Goal: Check status: Check status

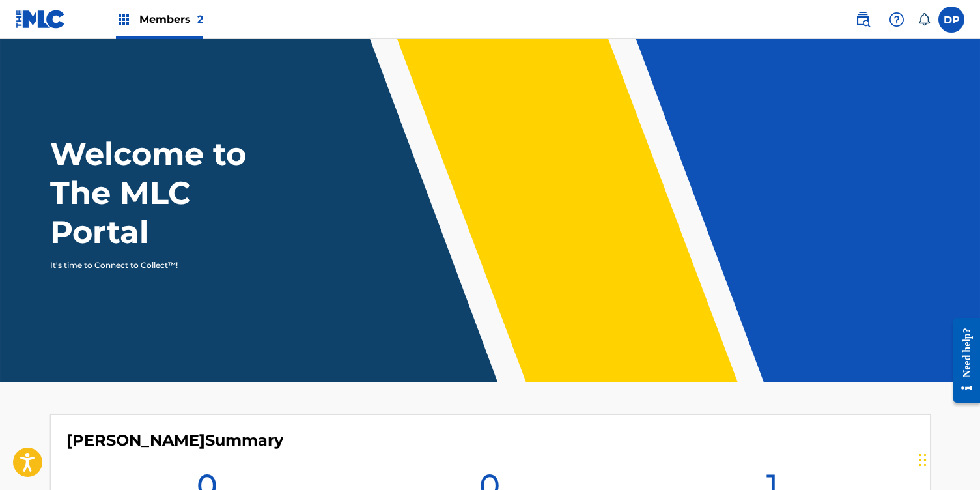
click at [956, 21] on label at bounding box center [952, 20] width 26 height 26
click at [952, 20] on input "DP [PERSON_NAME] [EMAIL_ADDRESS][DOMAIN_NAME] Notification Preferences Profile …" at bounding box center [952, 20] width 0 height 0
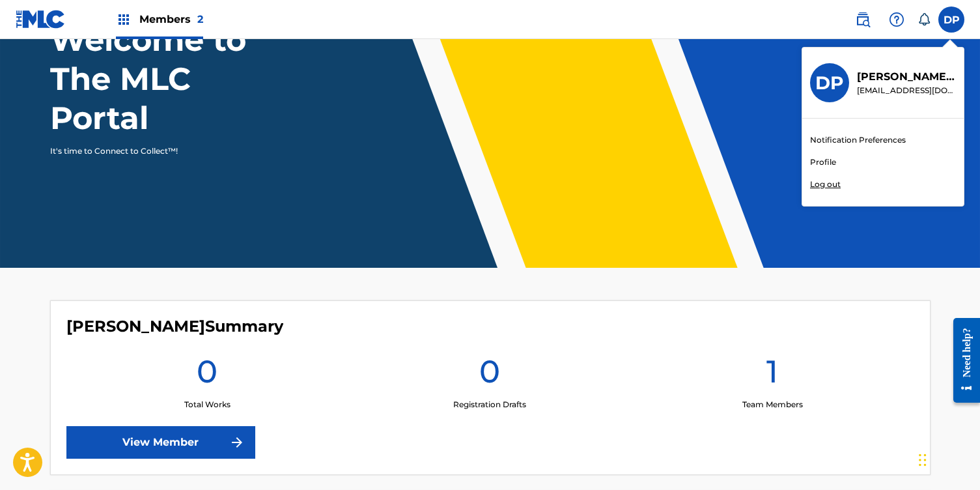
scroll to position [367, 0]
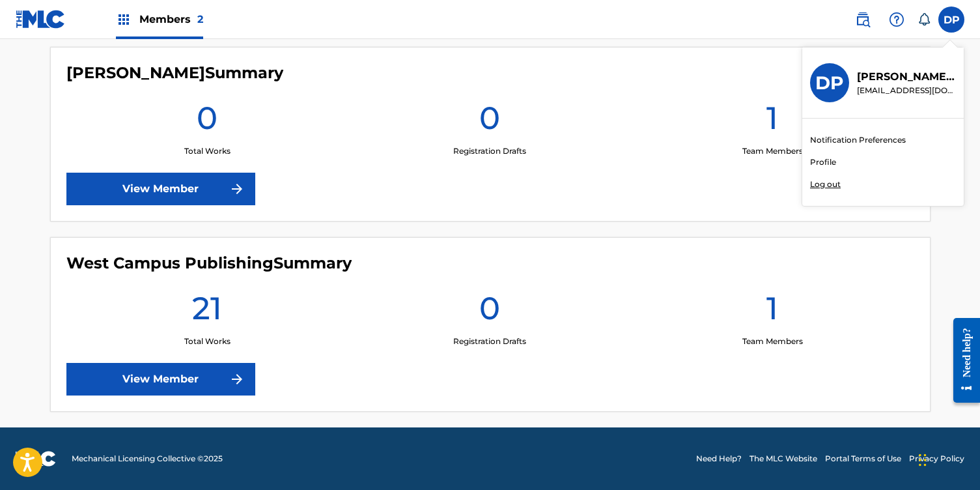
click at [208, 382] on link "View Member" at bounding box center [160, 379] width 189 height 33
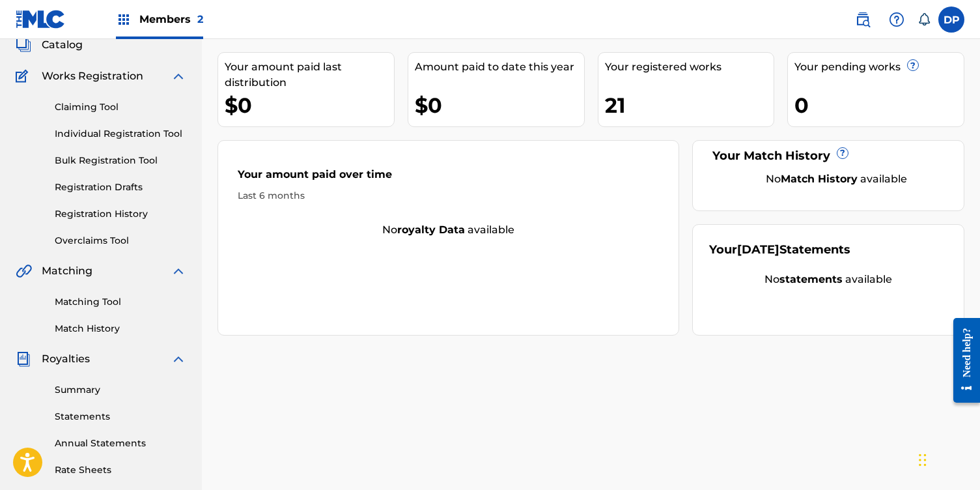
scroll to position [10, 0]
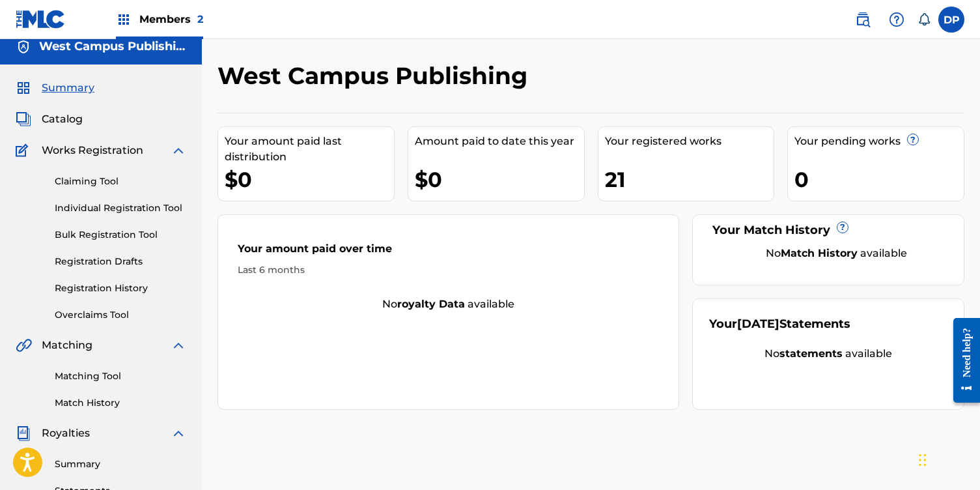
click at [98, 180] on link "Claiming Tool" at bounding box center [121, 182] width 132 height 14
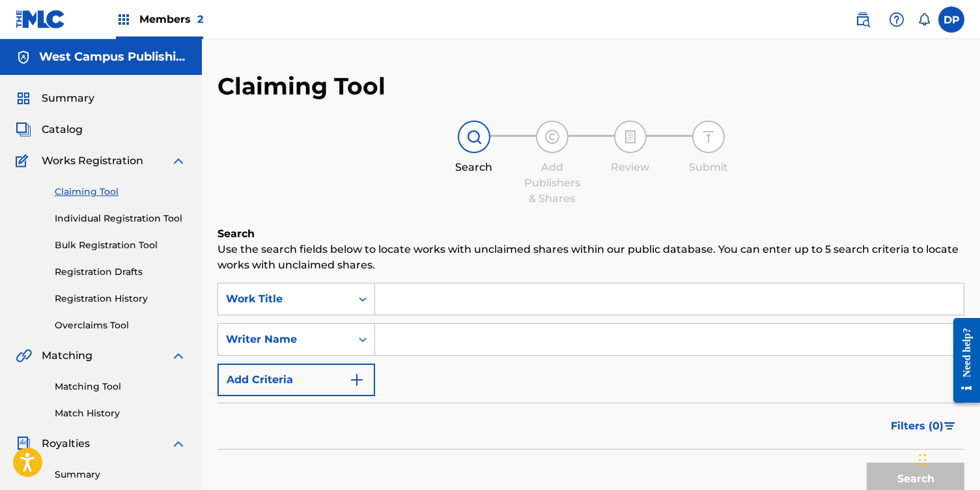
click at [148, 214] on link "Individual Registration Tool" at bounding box center [121, 219] width 132 height 14
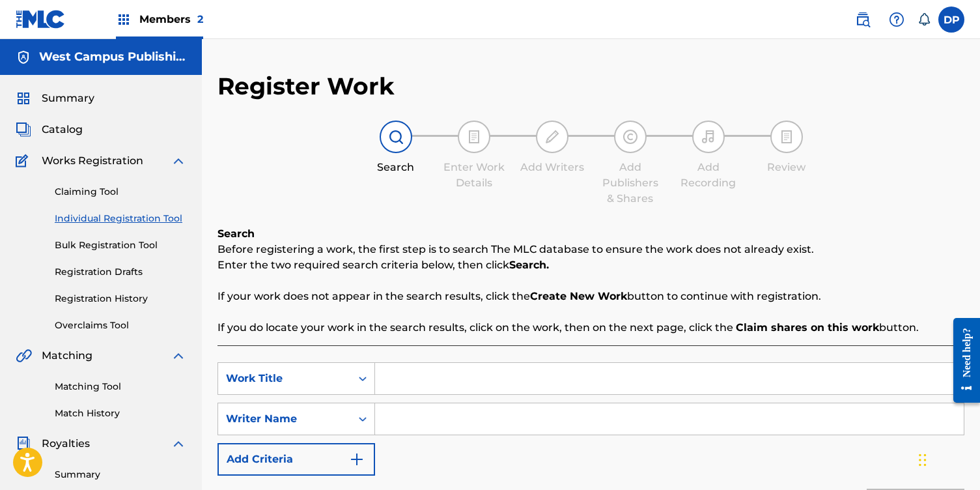
click at [146, 246] on link "Bulk Registration Tool" at bounding box center [121, 245] width 132 height 14
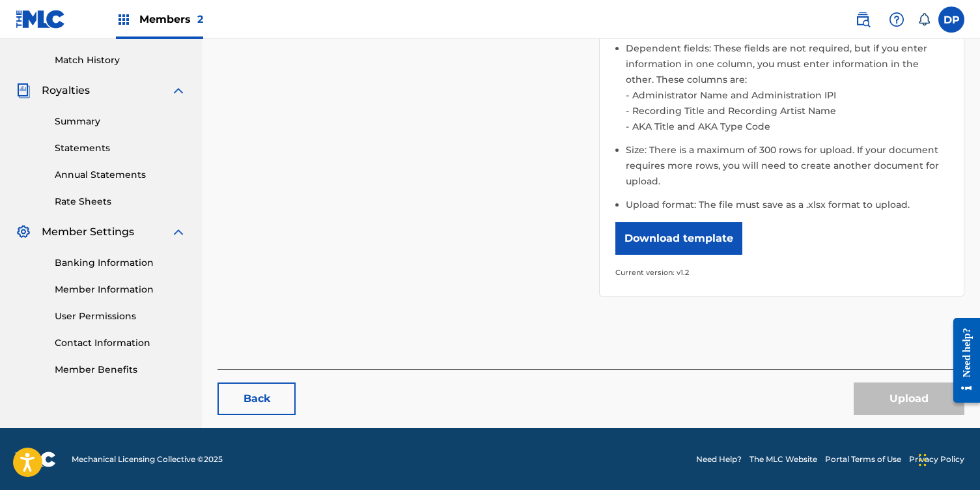
scroll to position [353, 0]
click at [95, 173] on link "Annual Statements" at bounding box center [121, 175] width 132 height 14
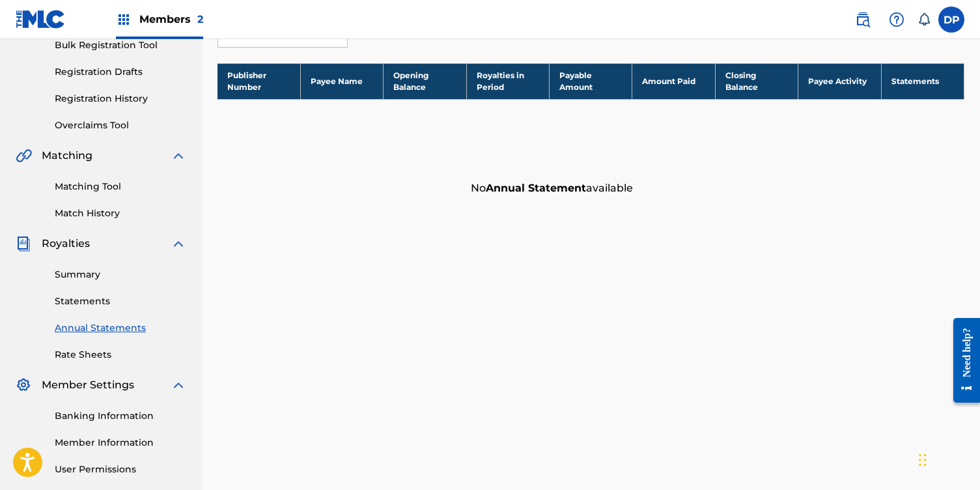
scroll to position [201, 0]
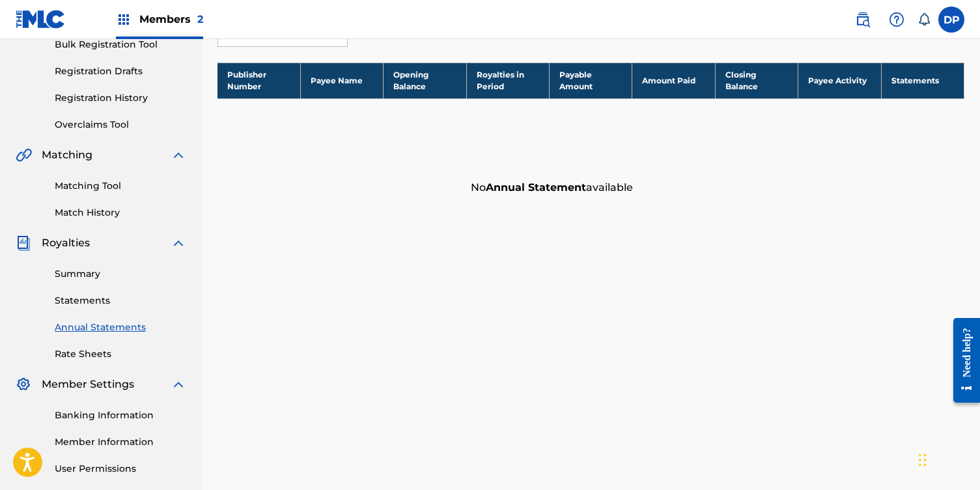
click at [87, 269] on link "Summary" at bounding box center [121, 274] width 132 height 14
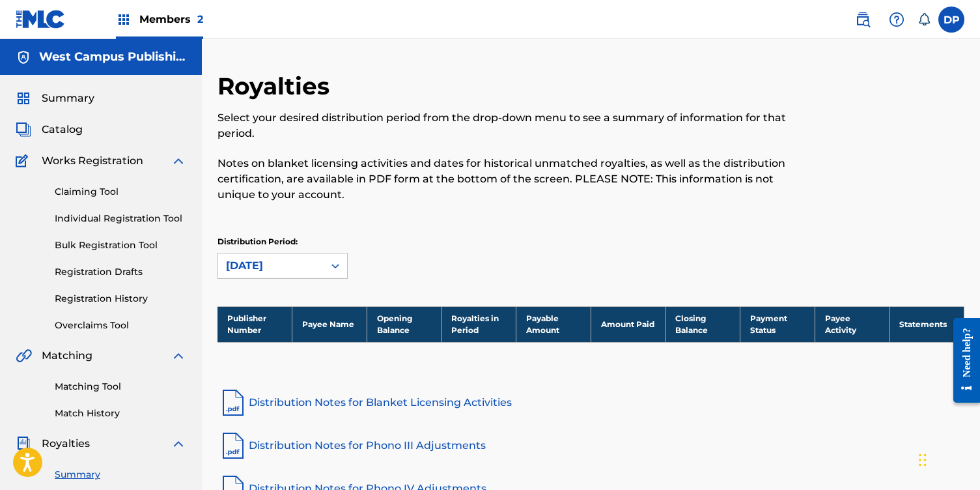
click at [95, 238] on link "Bulk Registration Tool" at bounding box center [121, 245] width 132 height 14
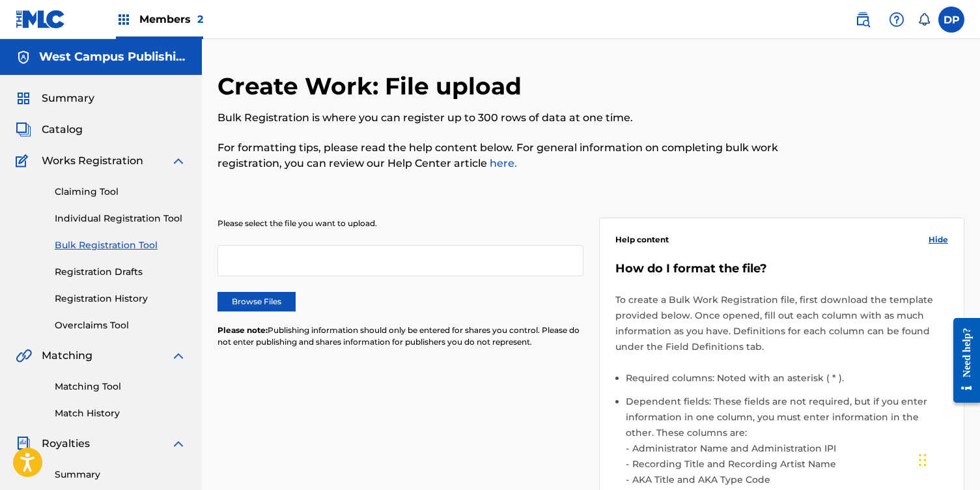
click at [141, 217] on link "Individual Registration Tool" at bounding box center [121, 219] width 132 height 14
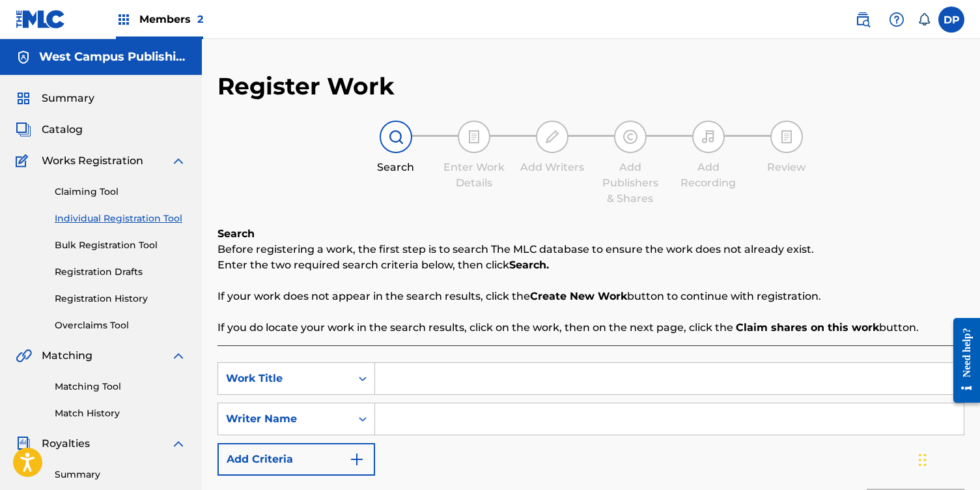
click at [145, 272] on link "Registration Drafts" at bounding box center [121, 272] width 132 height 14
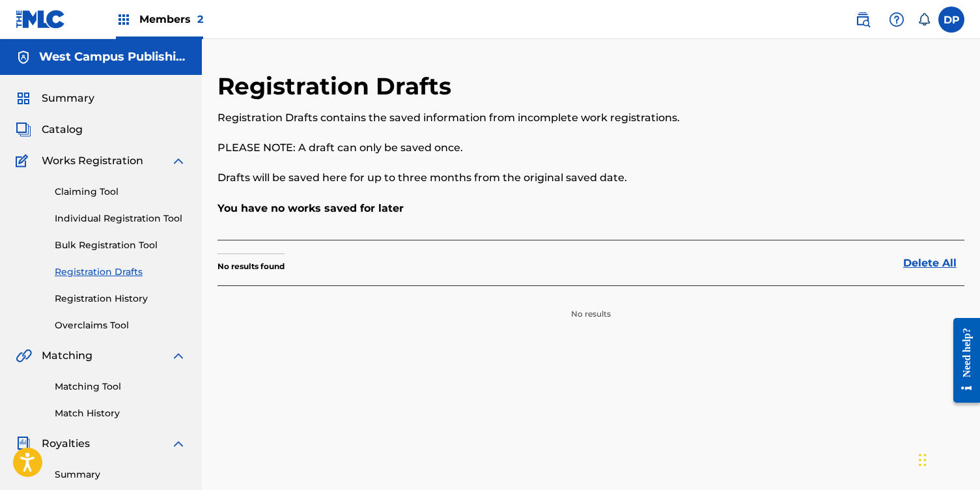
click at [141, 305] on link "Registration History" at bounding box center [121, 299] width 132 height 14
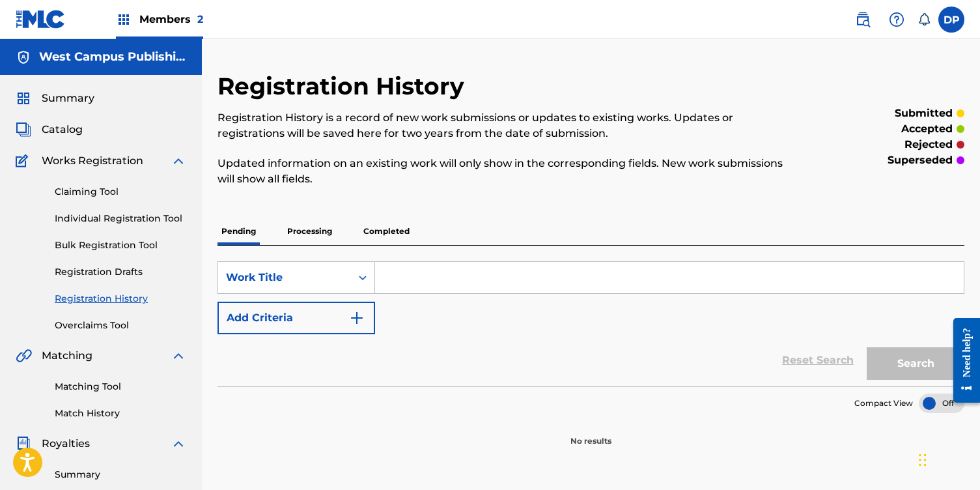
click at [106, 265] on link "Registration Drafts" at bounding box center [121, 272] width 132 height 14
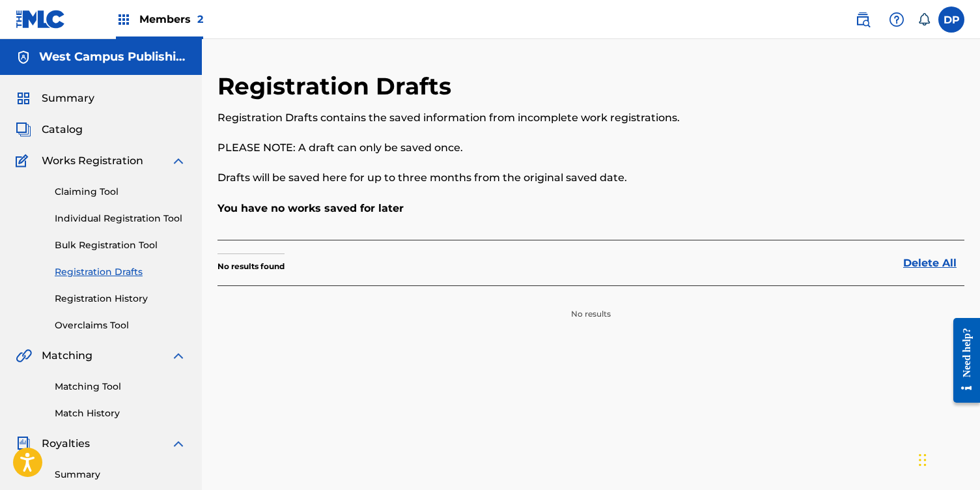
click at [109, 298] on link "Registration History" at bounding box center [121, 299] width 132 height 14
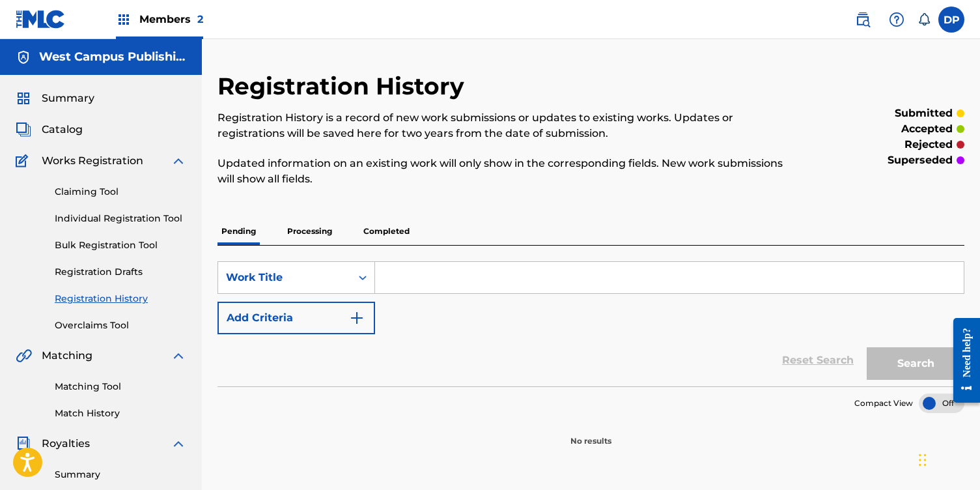
click at [96, 100] on div "Summary" at bounding box center [101, 99] width 171 height 16
click at [66, 97] on span "Summary" at bounding box center [68, 99] width 53 height 16
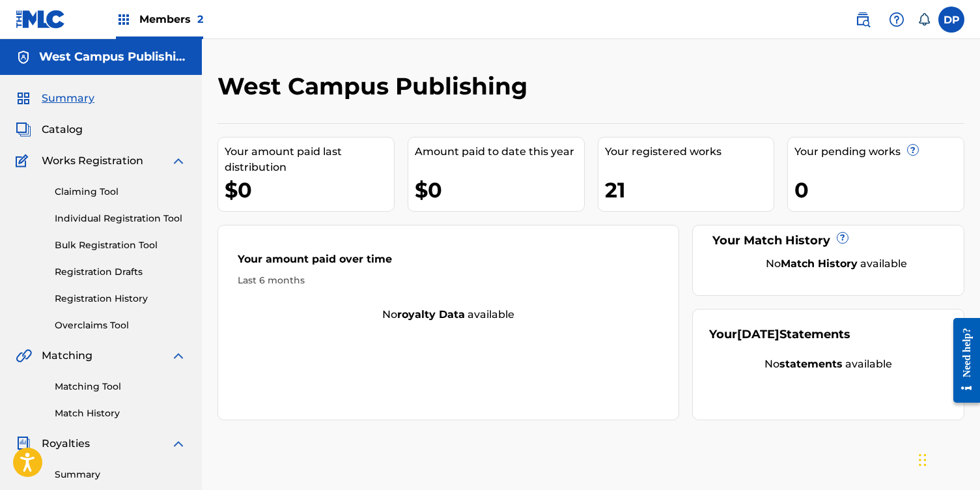
click at [124, 53] on h5 "West Campus Publishing" at bounding box center [112, 57] width 147 height 15
click at [20, 64] on img at bounding box center [24, 58] width 16 height 16
click at [21, 59] on img at bounding box center [24, 58] width 16 height 16
click at [949, 13] on label at bounding box center [952, 20] width 26 height 26
click at [952, 20] on input "DP [PERSON_NAME] [EMAIL_ADDRESS][DOMAIN_NAME] Notification Preferences Profile …" at bounding box center [952, 20] width 0 height 0
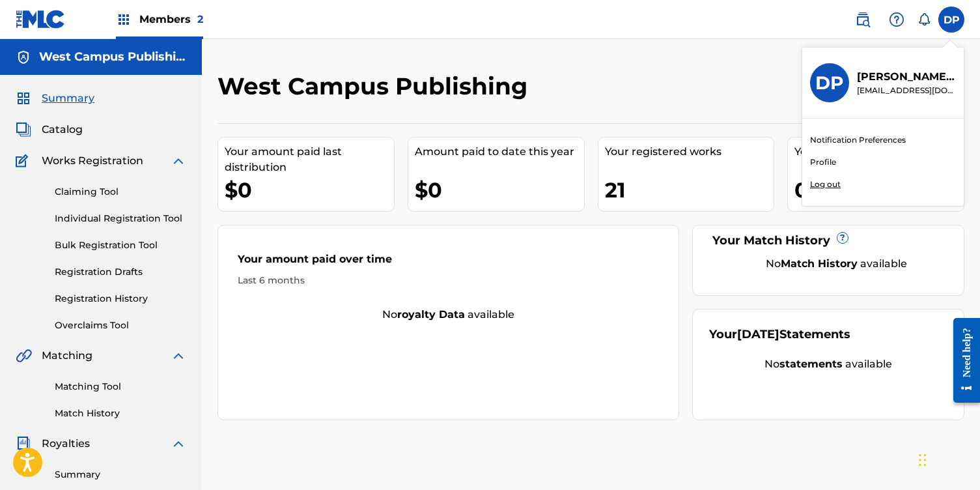
click at [248, 221] on div "Your amount paid last distribution $0 Amount paid to date this year $0 Your reg…" at bounding box center [591, 271] width 747 height 297
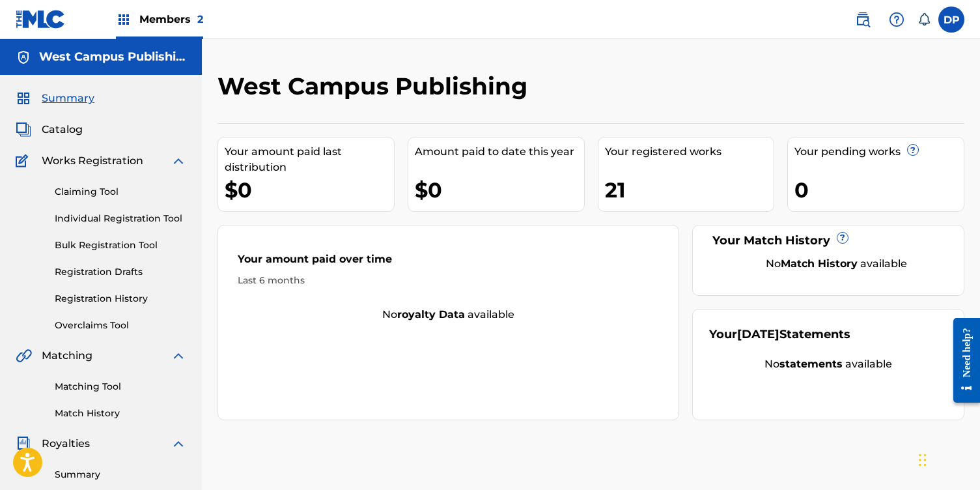
click at [115, 269] on link "Registration Drafts" at bounding box center [121, 272] width 132 height 14
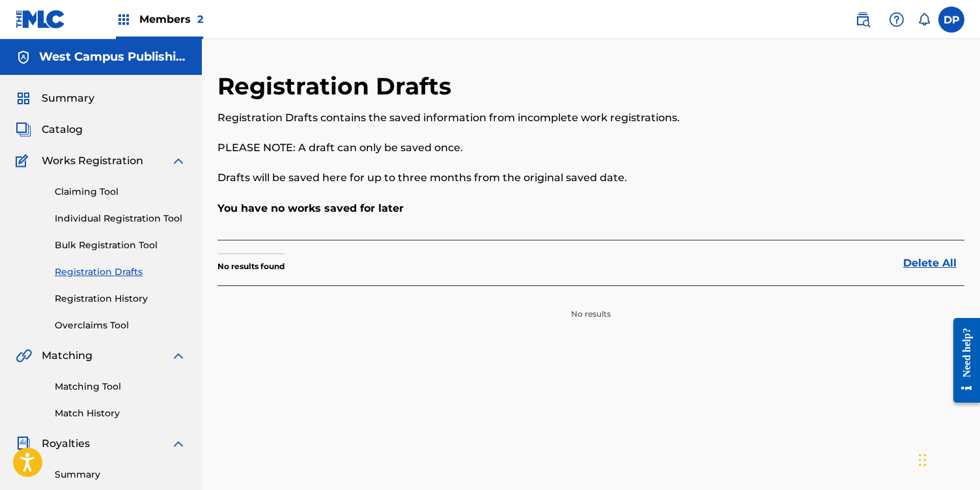
click at [121, 297] on link "Registration History" at bounding box center [121, 299] width 132 height 14
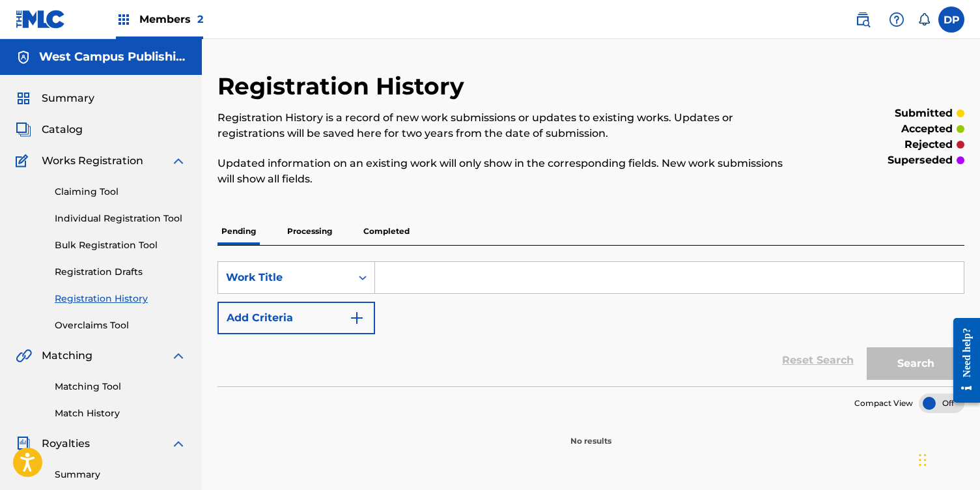
click at [132, 249] on link "Bulk Registration Tool" at bounding box center [121, 245] width 132 height 14
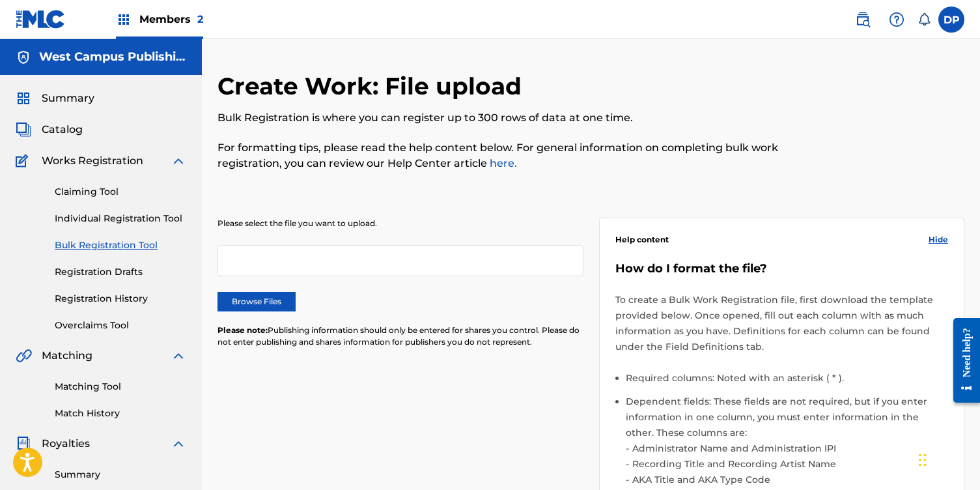
click at [136, 217] on link "Individual Registration Tool" at bounding box center [121, 219] width 132 height 14
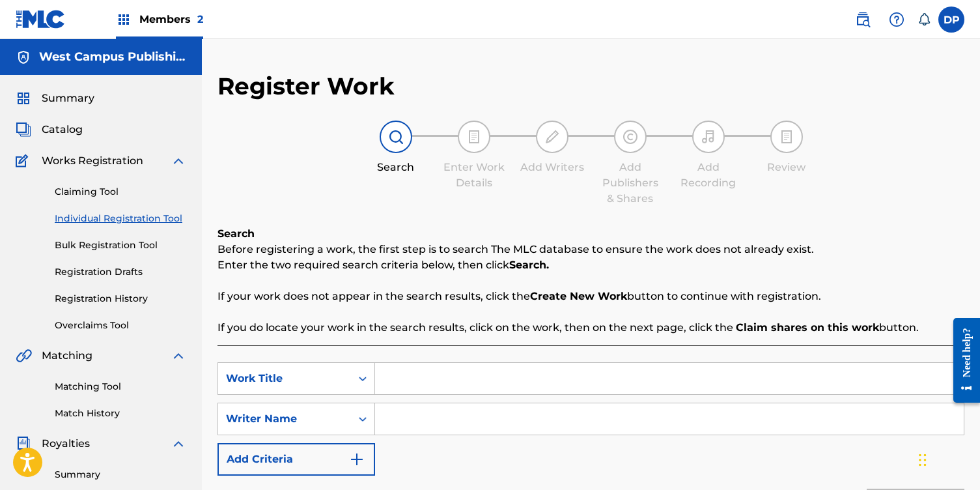
click at [109, 299] on link "Registration History" at bounding box center [121, 299] width 132 height 14
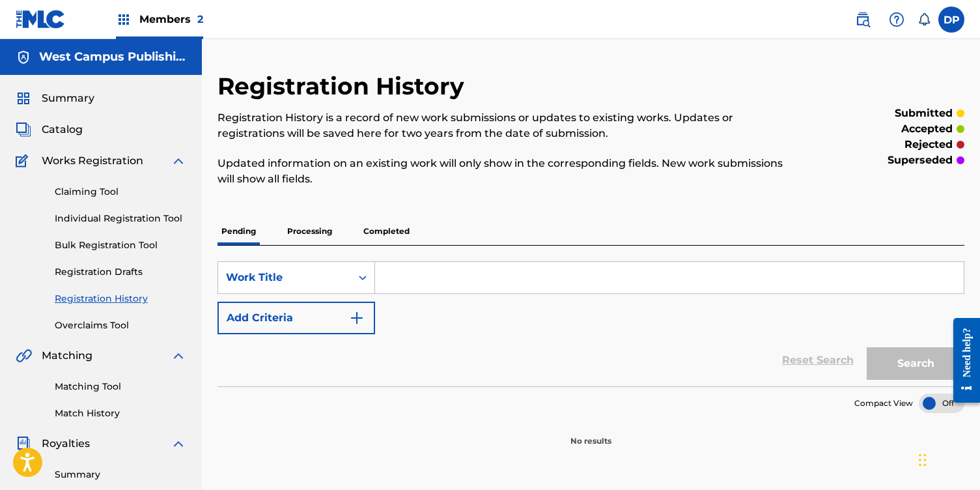
click at [298, 236] on p "Processing" at bounding box center [309, 231] width 53 height 27
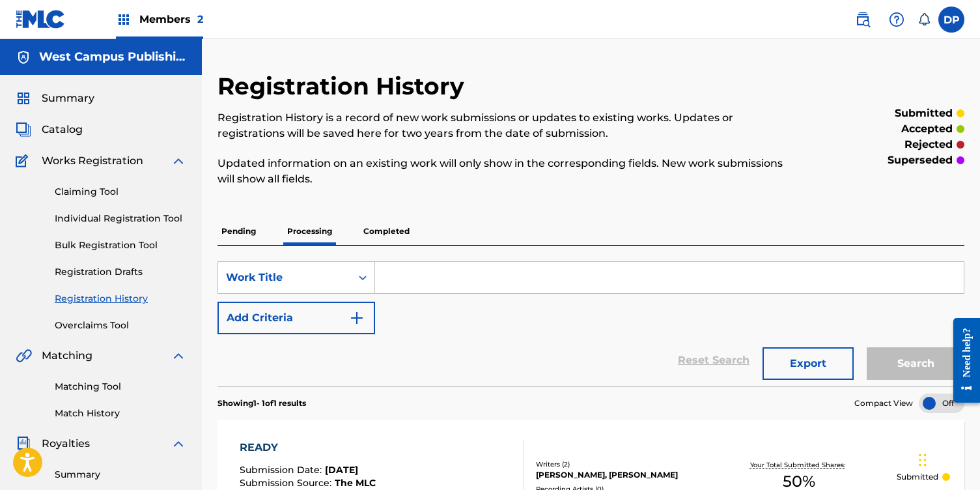
click at [386, 232] on p "Completed" at bounding box center [387, 231] width 54 height 27
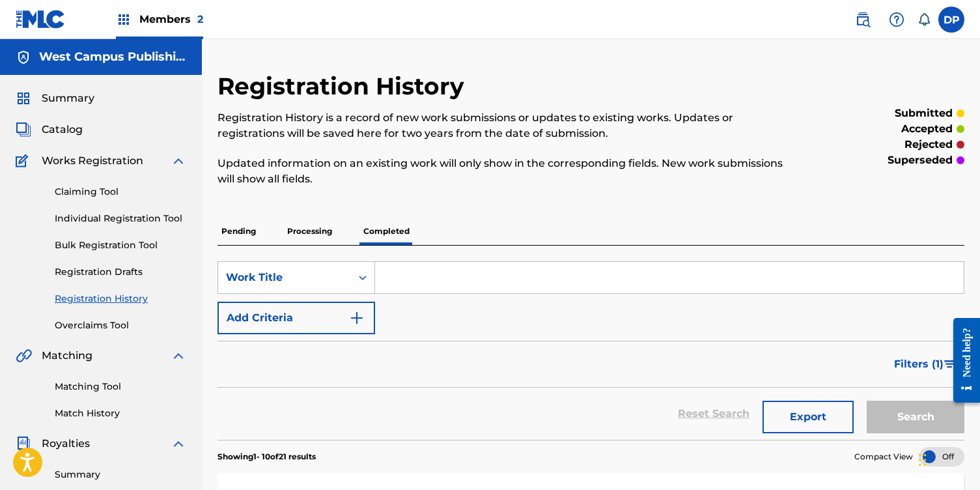
click at [238, 221] on p "Pending" at bounding box center [239, 231] width 42 height 27
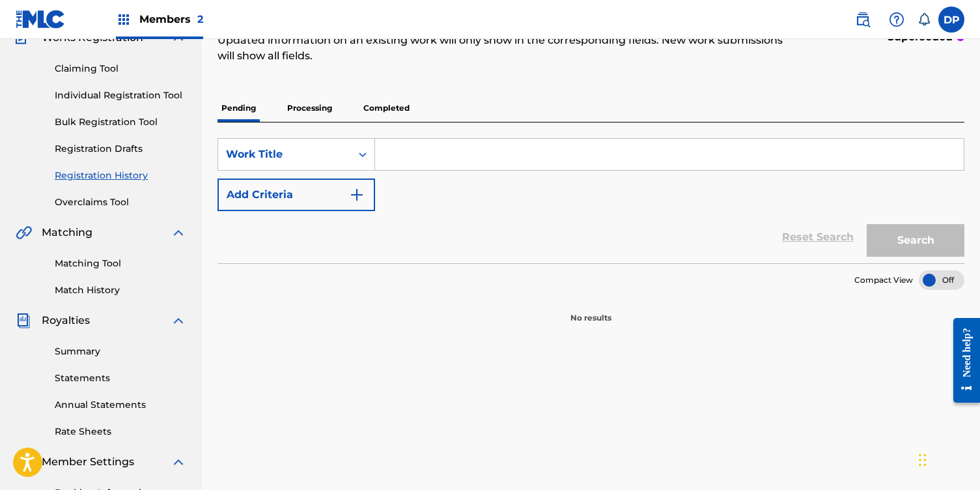
scroll to position [106, 0]
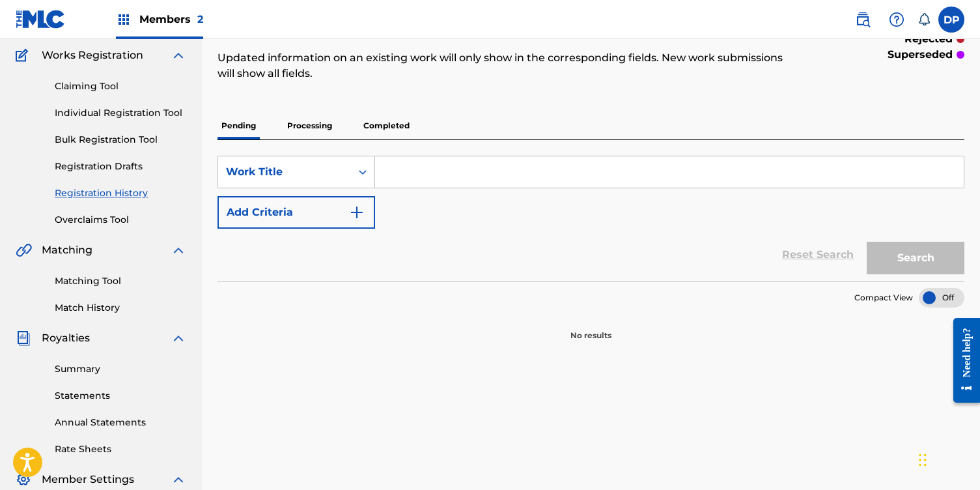
click at [307, 118] on p "Processing" at bounding box center [309, 125] width 53 height 27
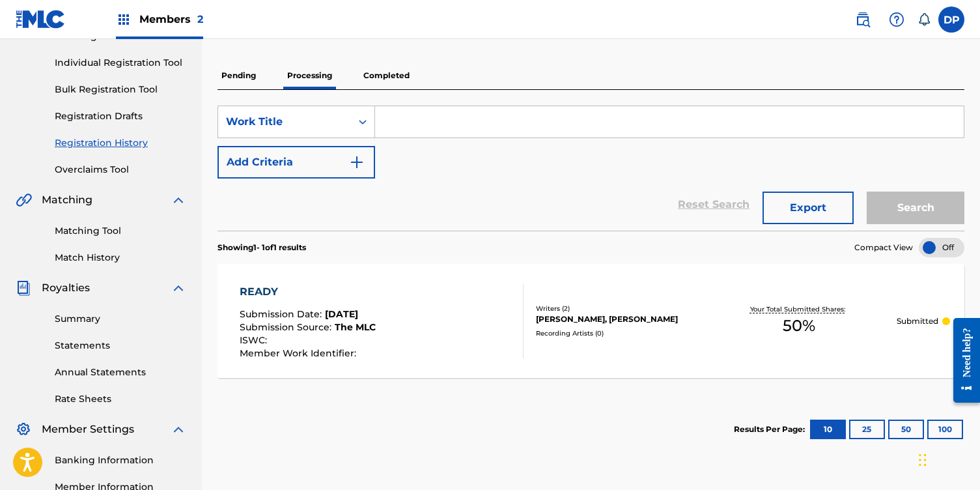
scroll to position [318, 0]
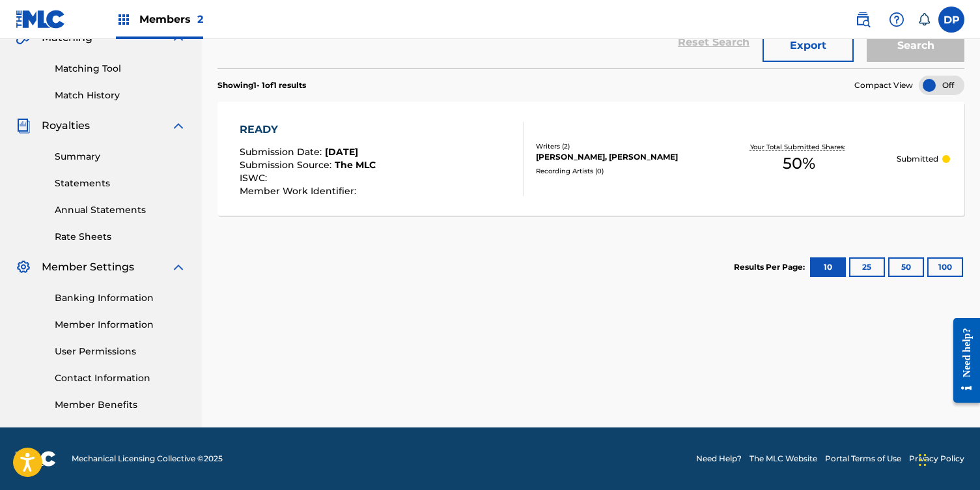
click at [271, 127] on div "READY" at bounding box center [308, 130] width 136 height 16
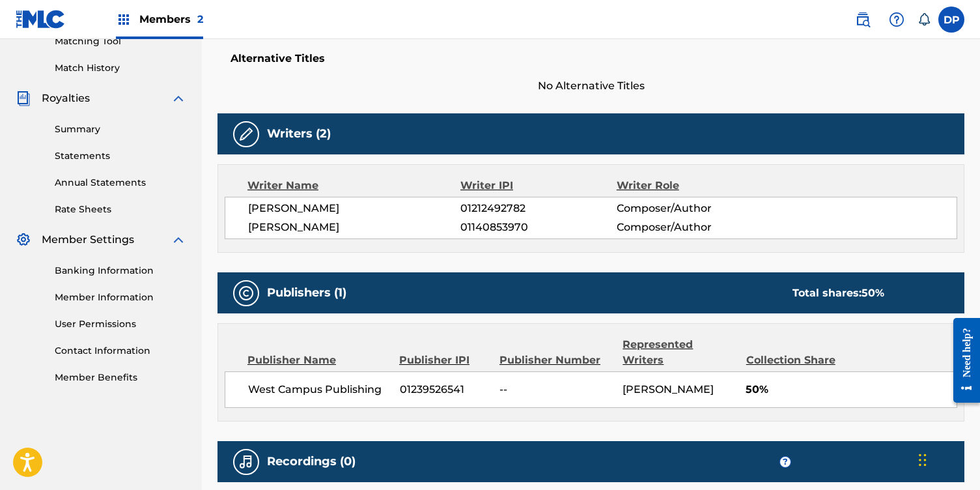
scroll to position [342, 0]
